Goal: Task Accomplishment & Management: Use online tool/utility

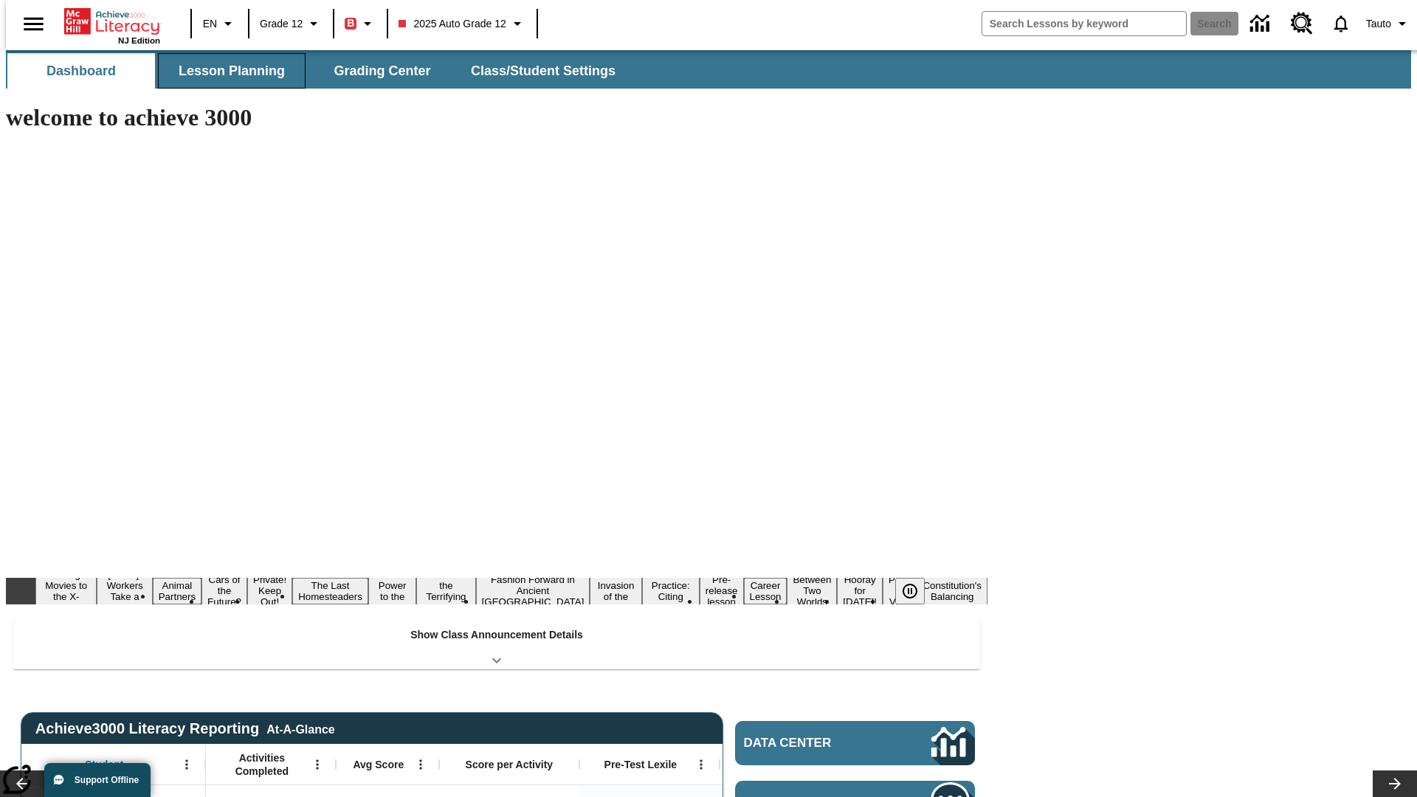
click at [226, 71] on button "Lesson Planning" at bounding box center [232, 70] width 148 height 35
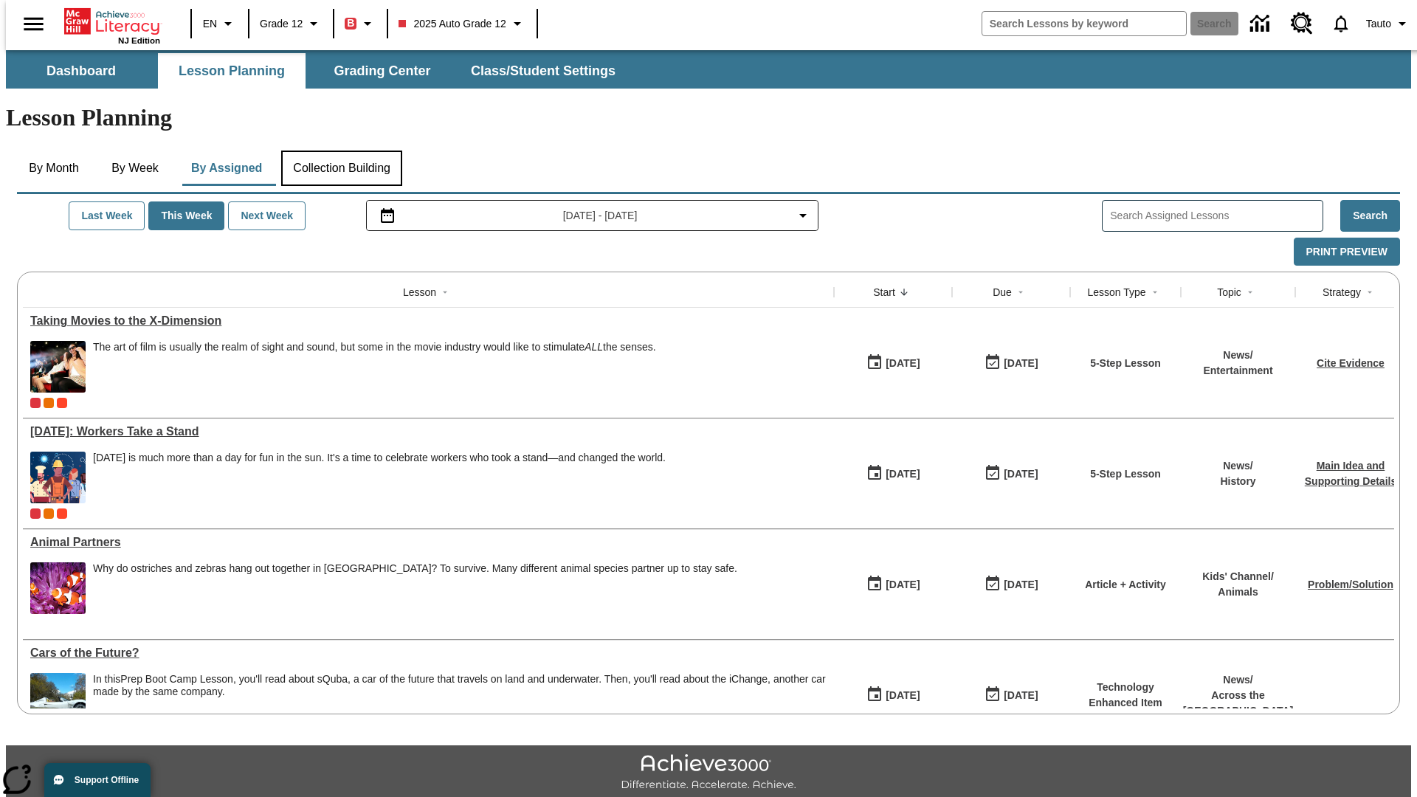
click at [341, 151] on button "Collection Building" at bounding box center [341, 168] width 121 height 35
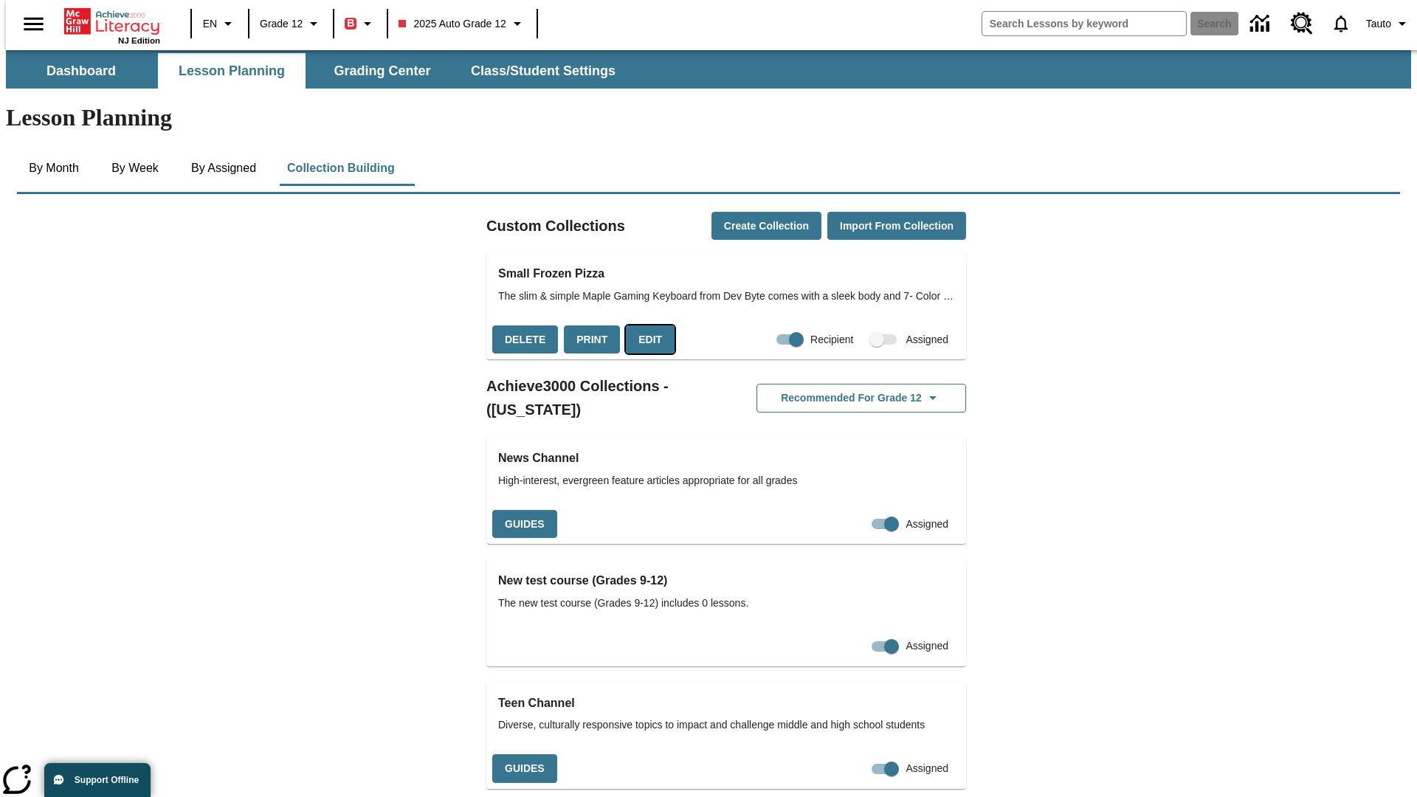
click at [645, 326] on button "Edit" at bounding box center [650, 340] width 49 height 29
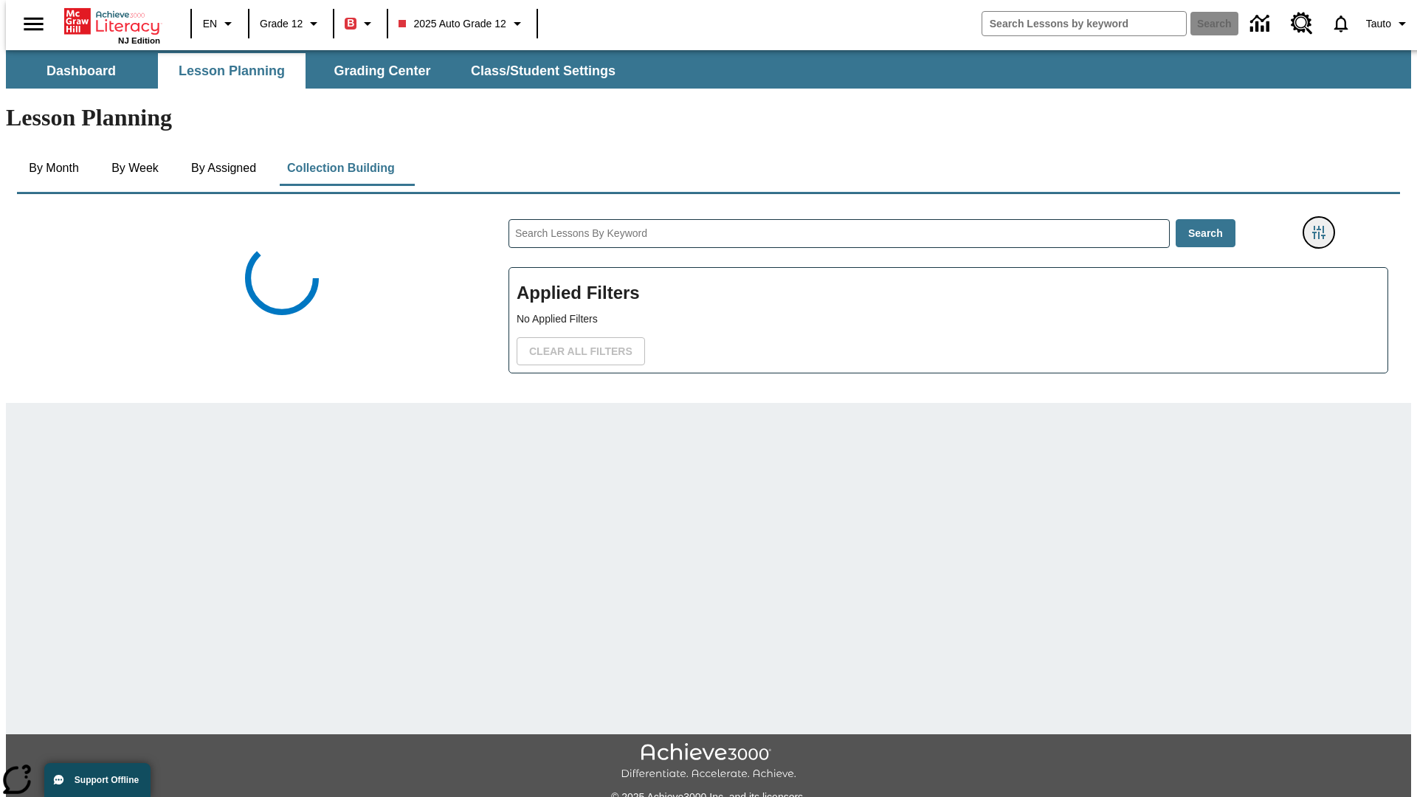
click at [1324, 226] on icon "Filters Side menu" at bounding box center [1319, 232] width 13 height 13
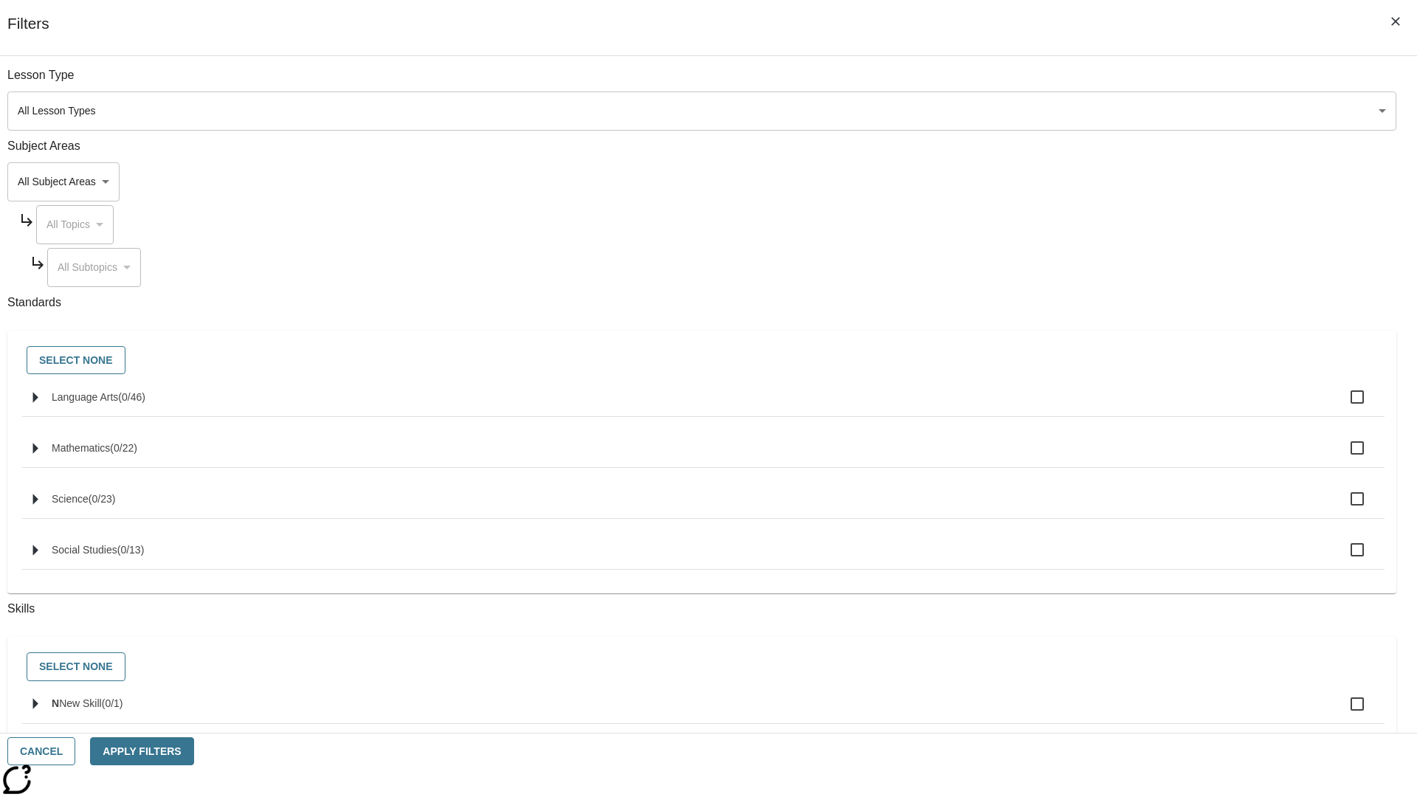
scroll to position [1, 1]
click at [1063, 182] on body "Skip to main content NJ Edition EN Grade 12 B 2025 Auto Grade 12 Search 0 Tauto…" at bounding box center [709, 513] width 1406 height 926
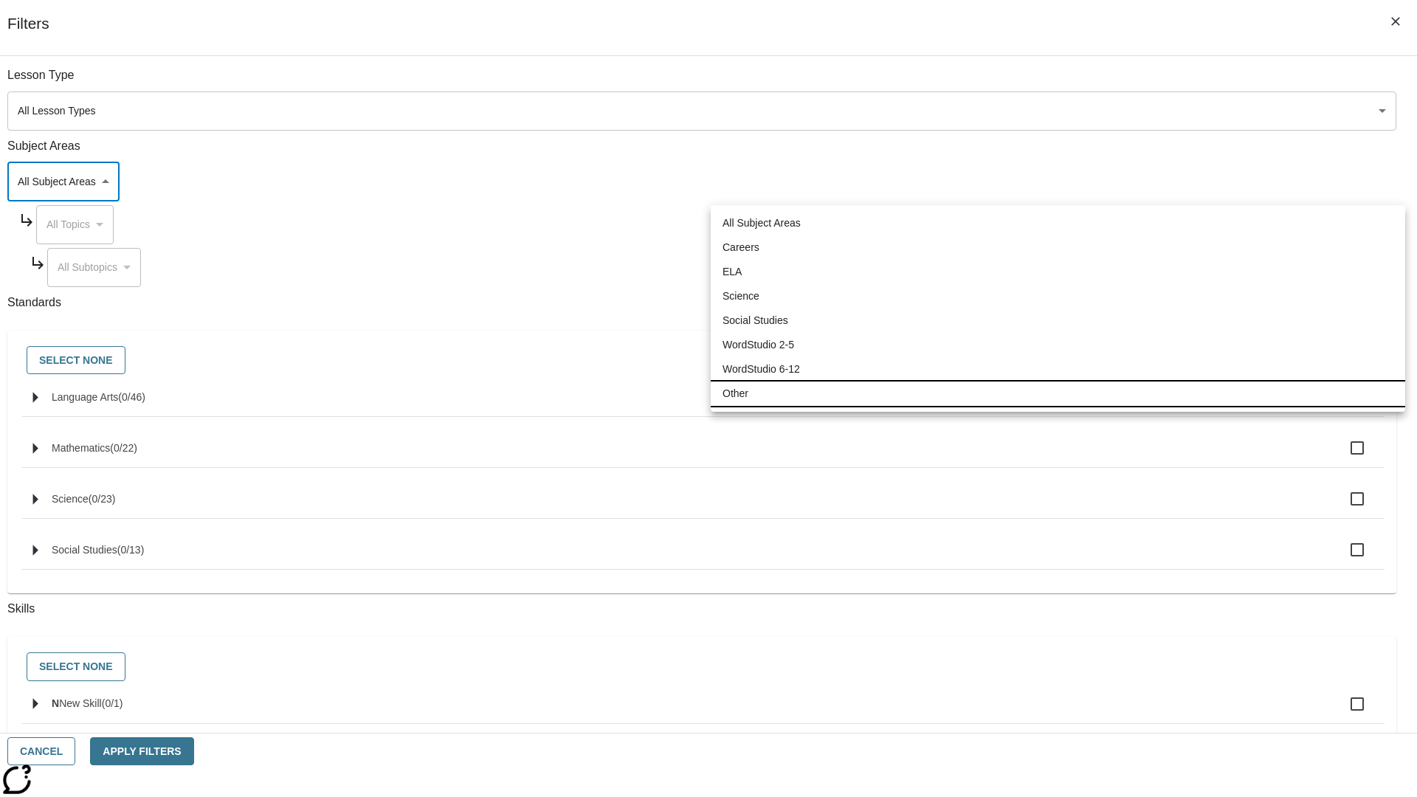
click at [1058, 394] on li "Other" at bounding box center [1058, 394] width 695 height 24
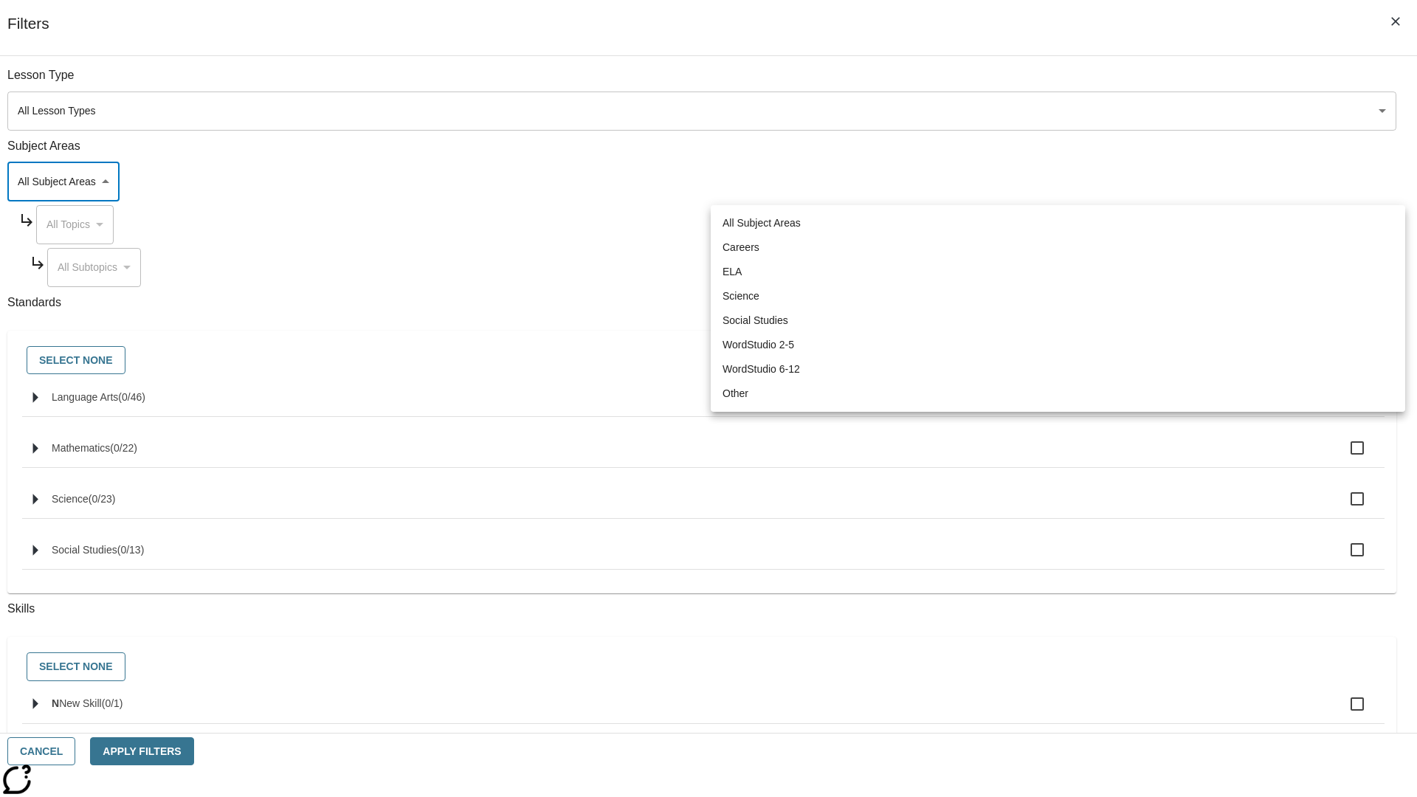
type input "0"
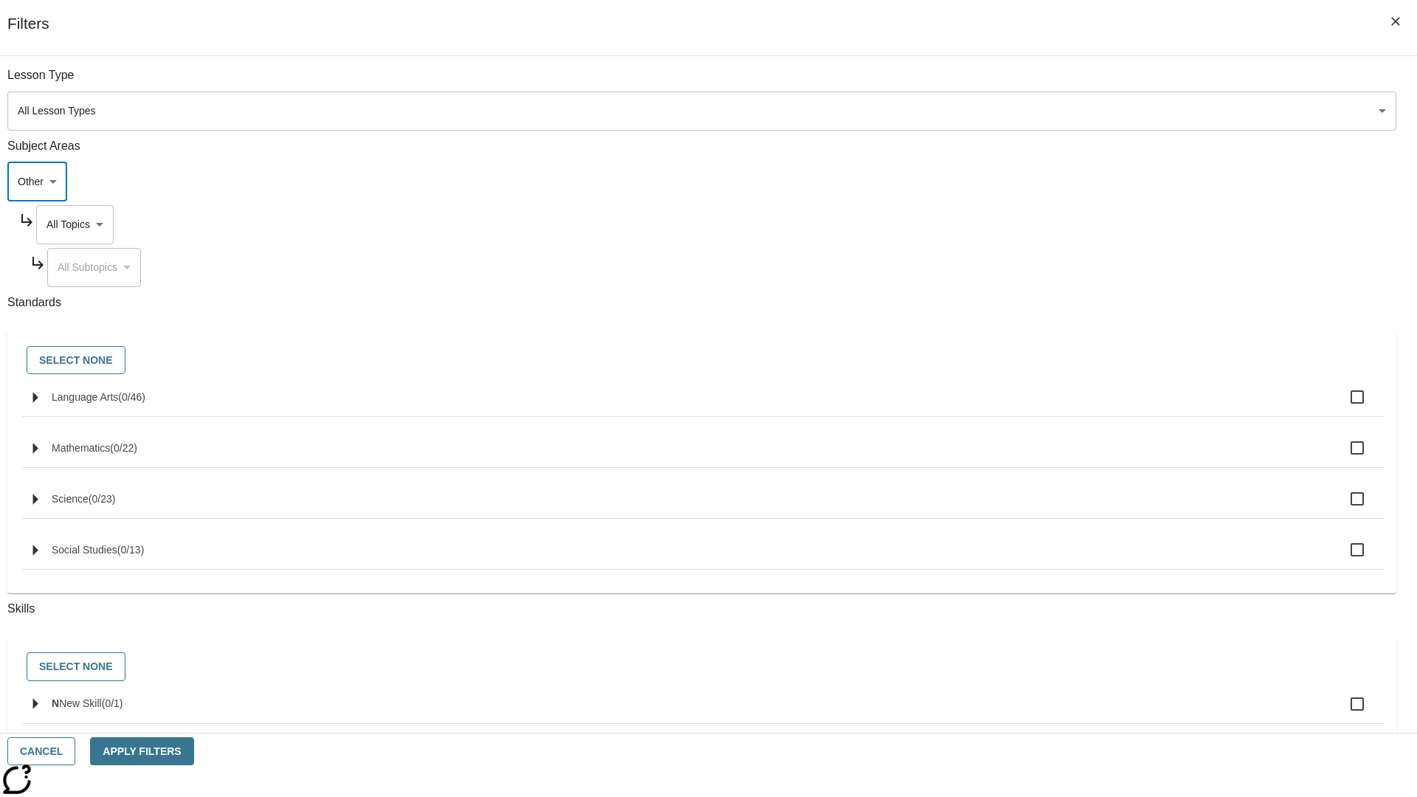
scroll to position [142, 1]
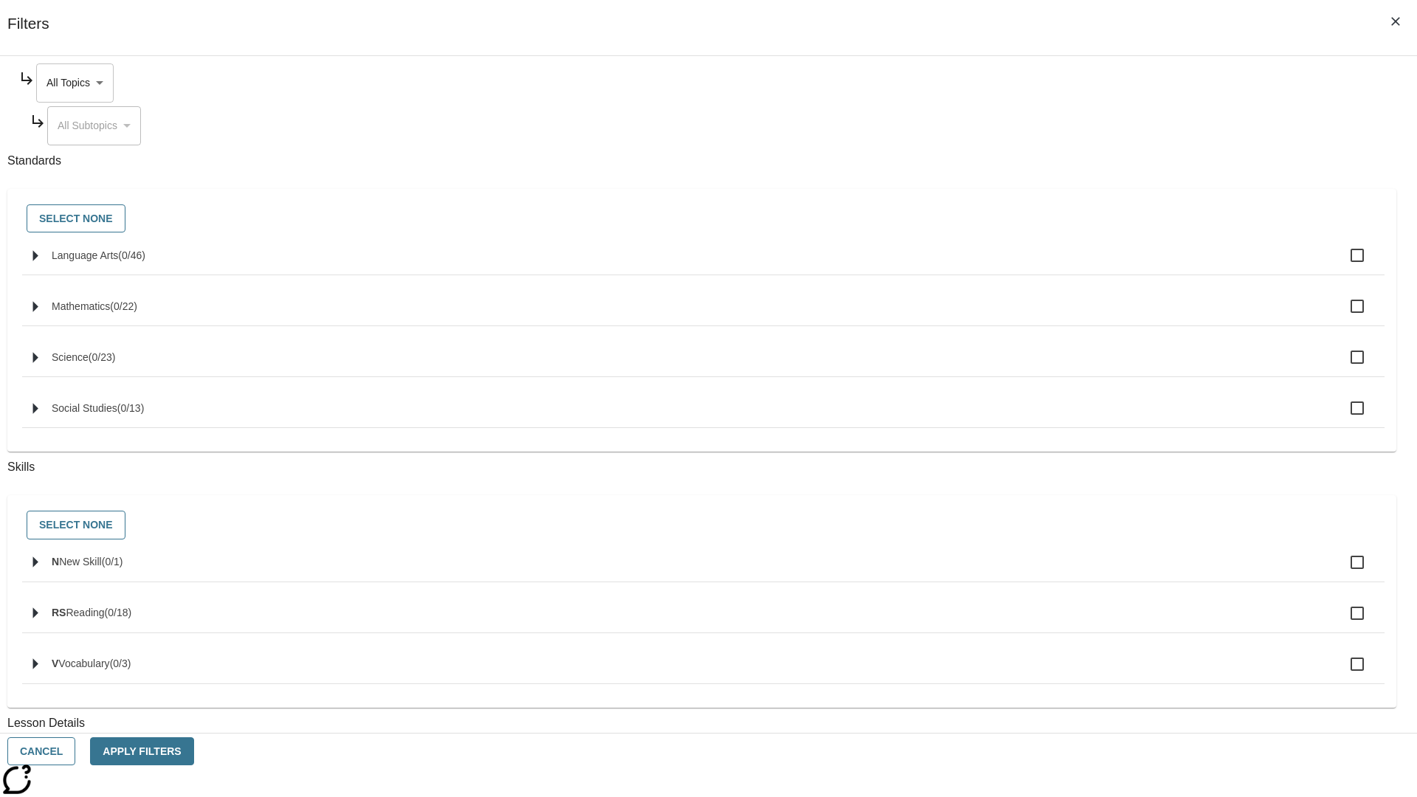
click at [1076, 83] on body "Skip to main content NJ Edition EN Grade 12 B 2025 Auto Grade 12 Search 0 Tauto…" at bounding box center [709, 513] width 1406 height 926
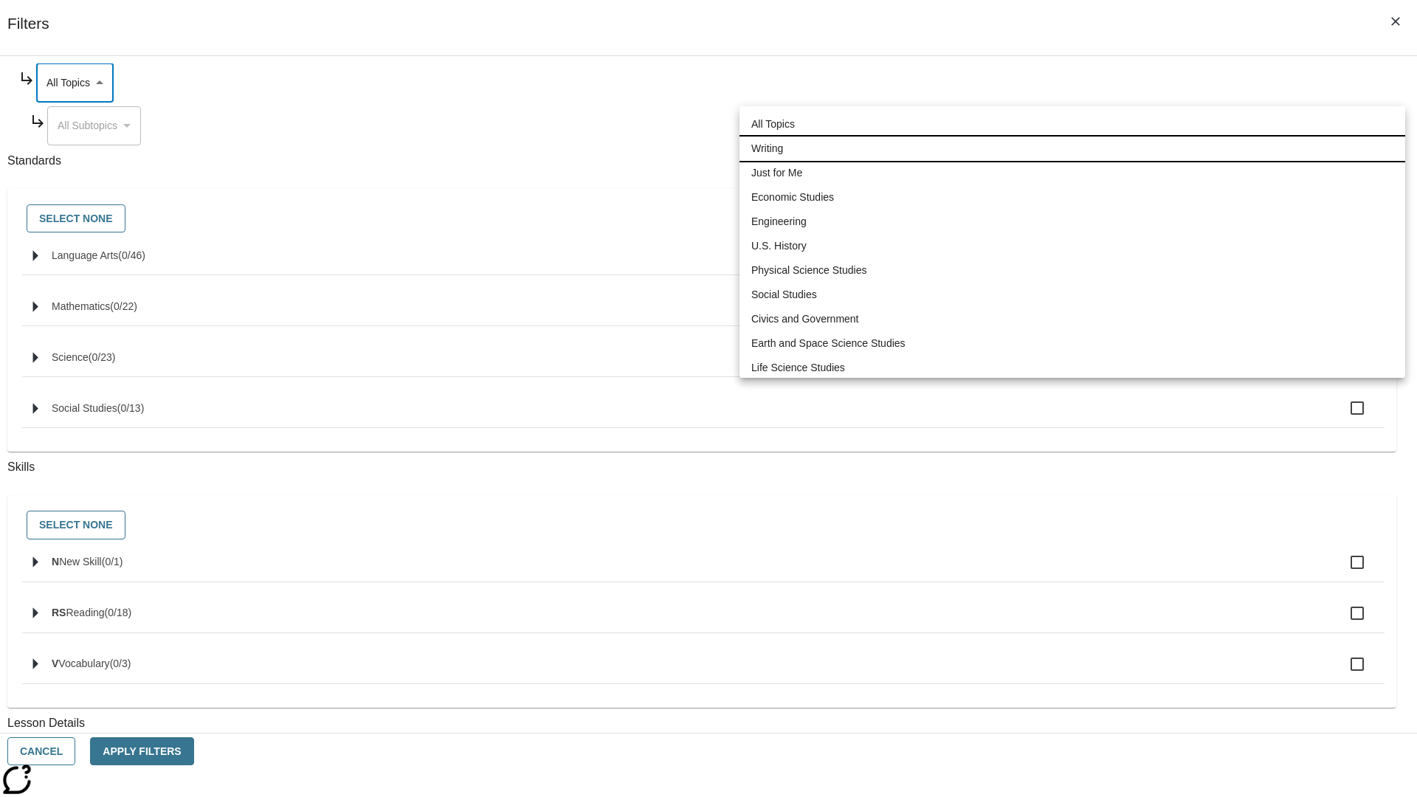
click at [1073, 137] on li "Writing" at bounding box center [1073, 149] width 666 height 24
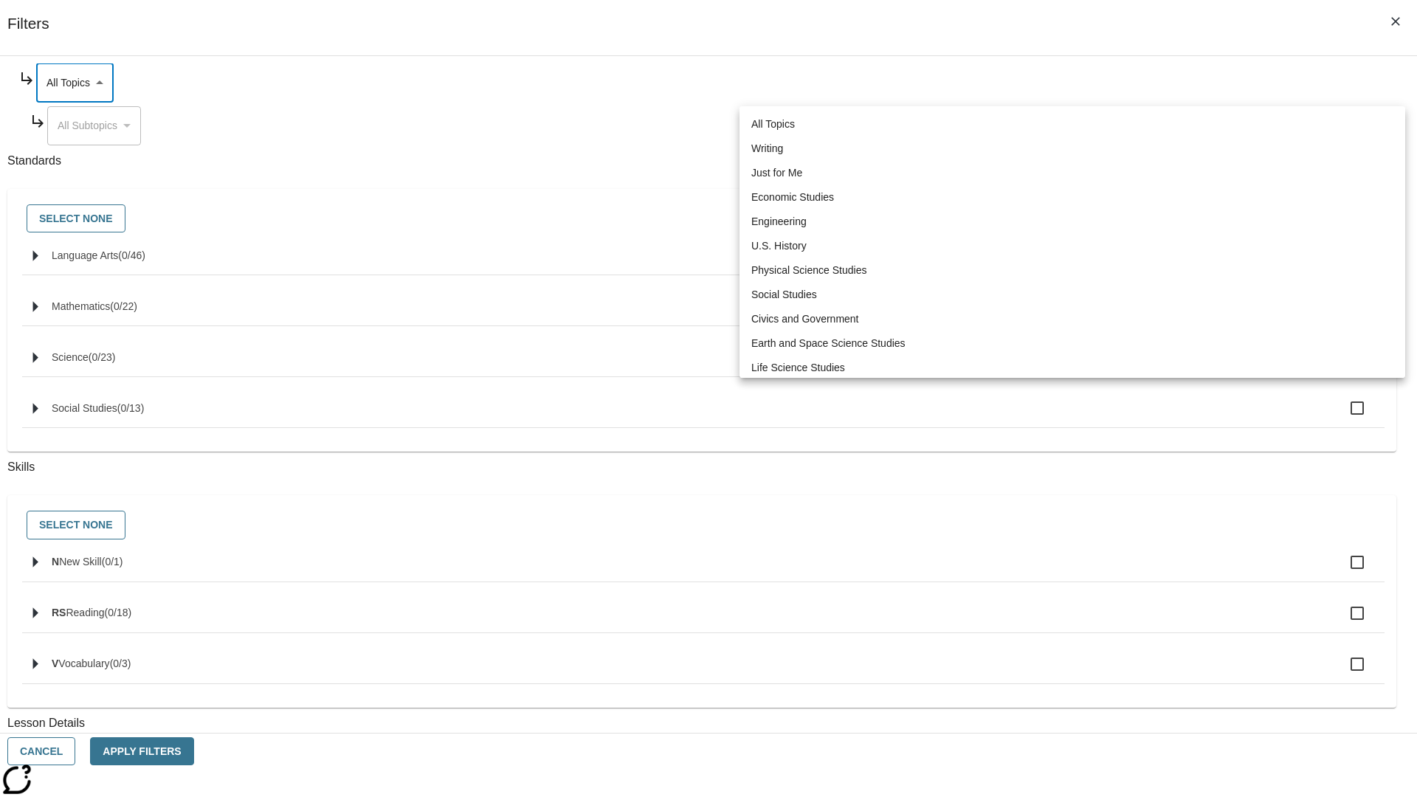
type input "6"
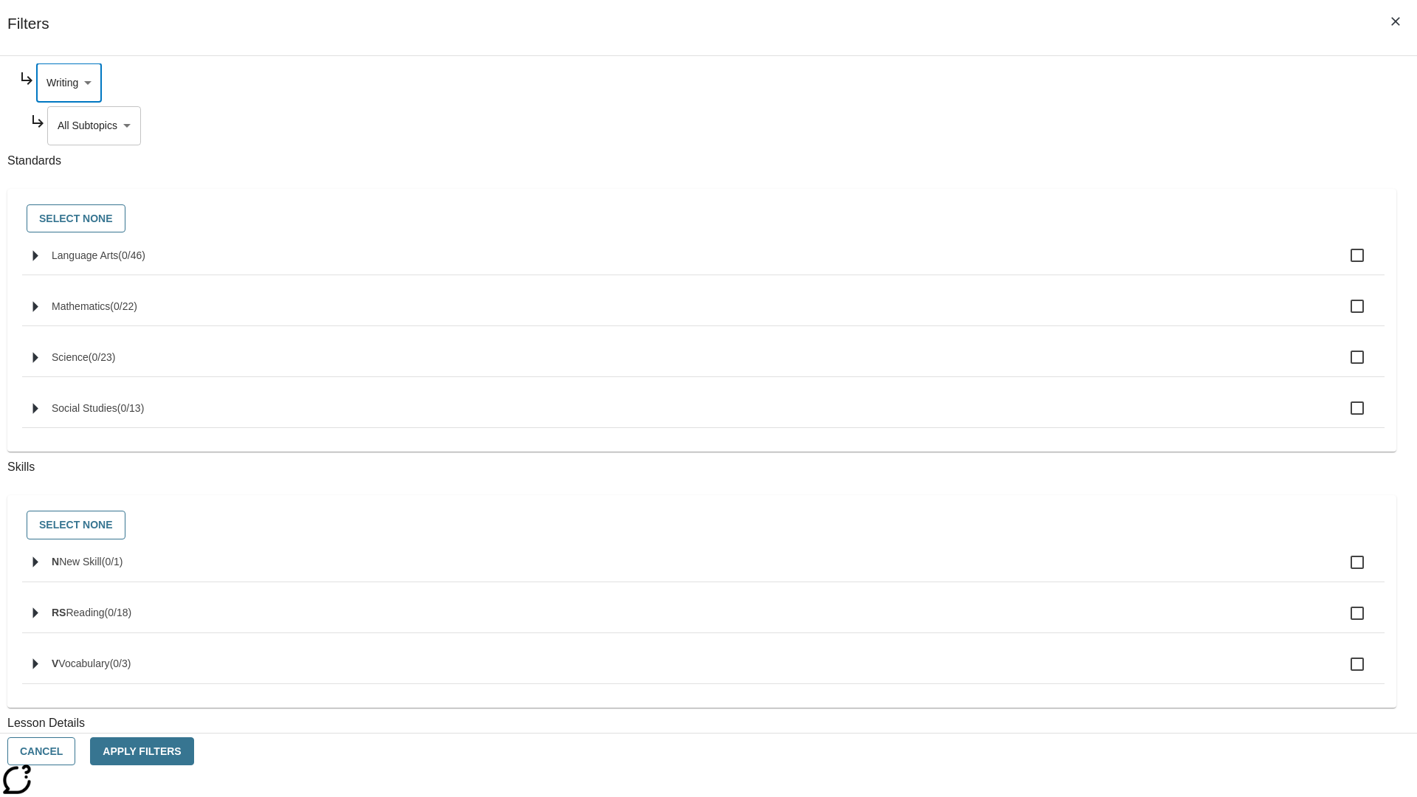
scroll to position [30, 0]
click at [193, 752] on button "Apply Filters" at bounding box center [141, 752] width 103 height 29
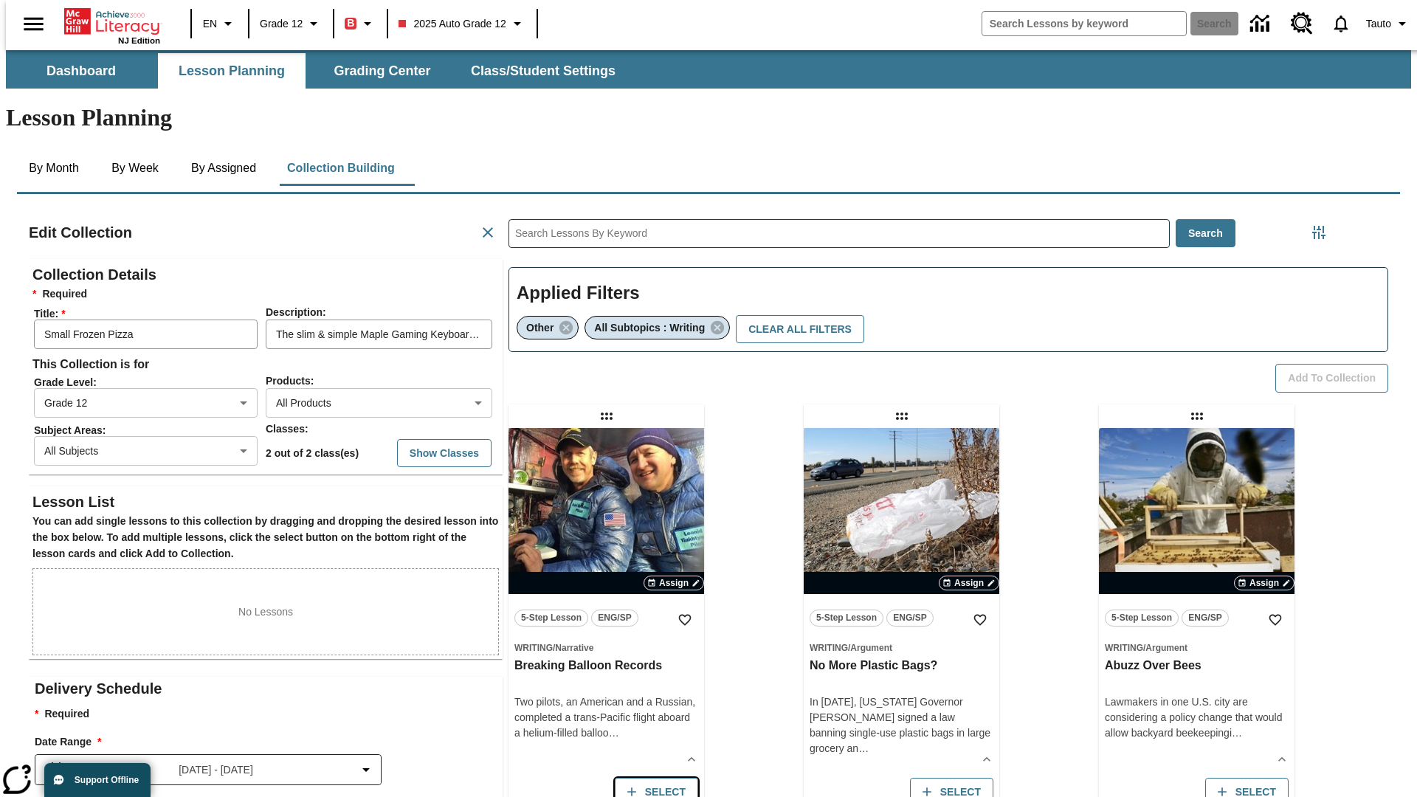
click at [653, 778] on button "Select" at bounding box center [656, 792] width 83 height 29
